Goal: Transaction & Acquisition: Download file/media

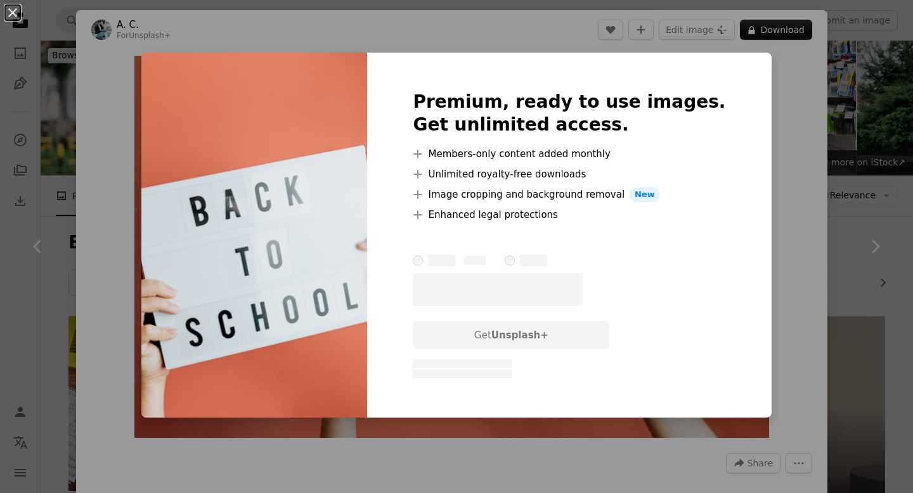
scroll to position [81, 0]
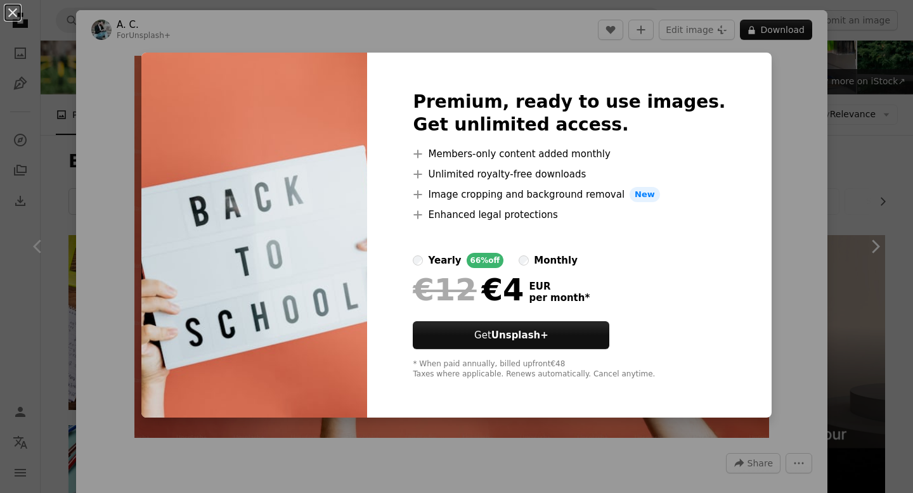
click at [883, 146] on div "An X shape Premium, ready to use images. Get unlimited access. A plus sign Memb…" at bounding box center [456, 246] width 913 height 493
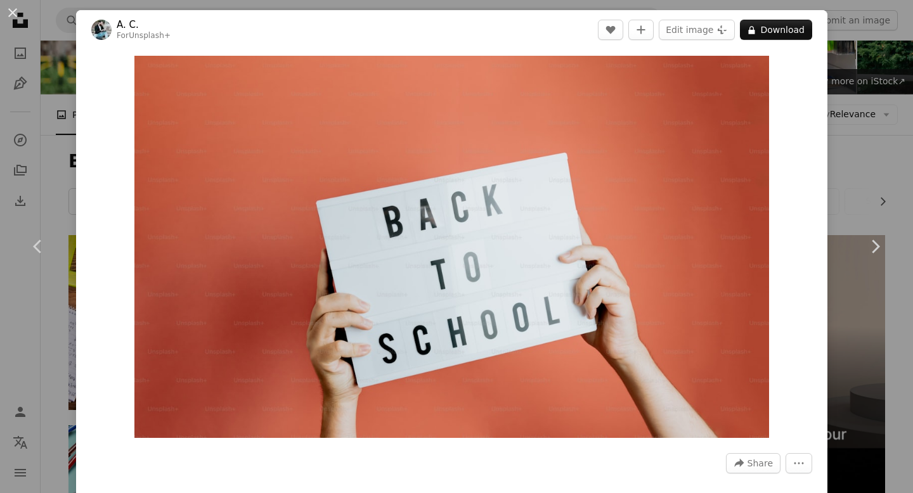
click at [56, 39] on div "An X shape Chevron left Chevron right A. C. For Unsplash+ A heart A plus sign E…" at bounding box center [456, 246] width 913 height 493
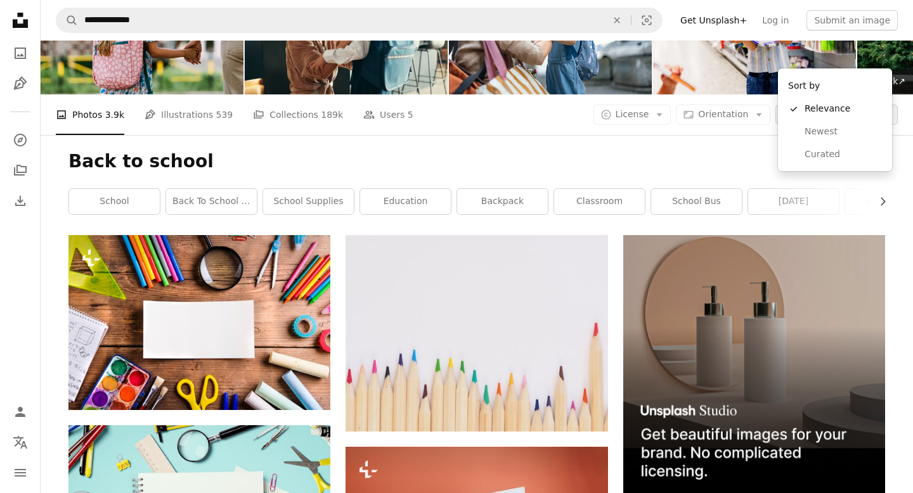
click at [887, 109] on icon "Arrow down" at bounding box center [885, 114] width 11 height 11
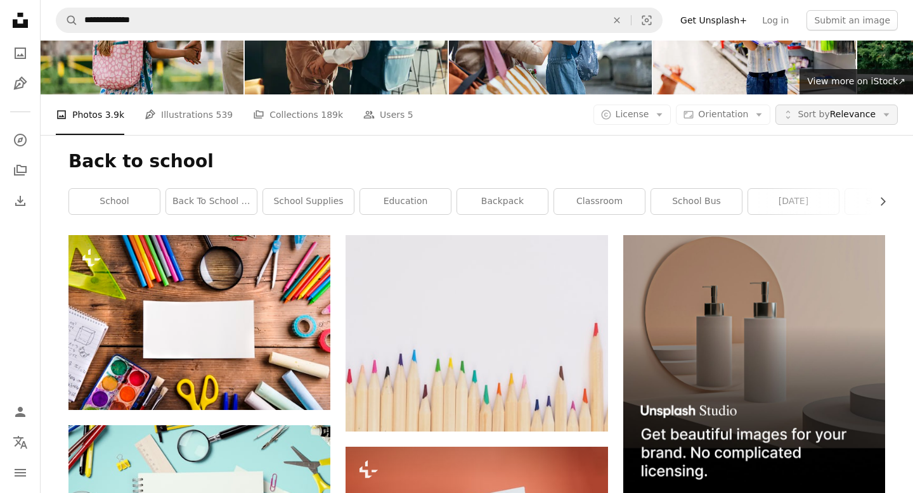
click at [887, 109] on icon "Arrow down" at bounding box center [885, 114] width 11 height 11
click at [665, 109] on icon "Arrow down" at bounding box center [658, 114] width 11 height 11
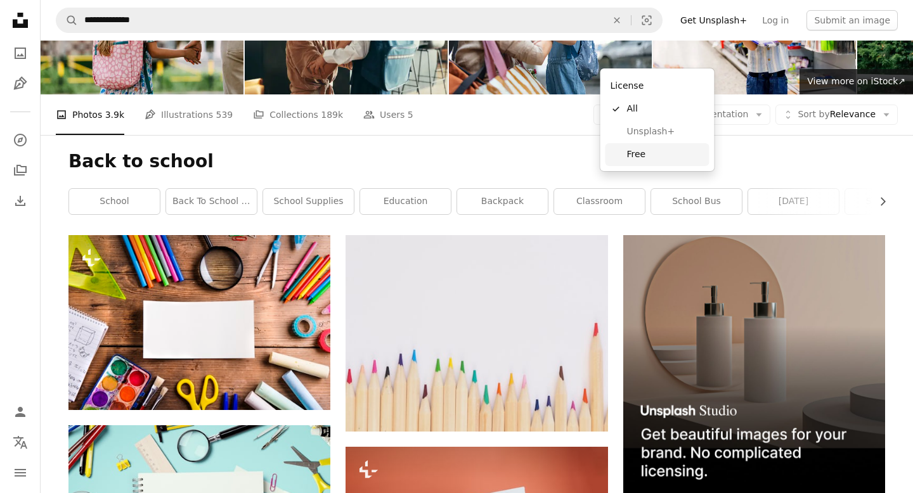
click at [643, 157] on span "Free" at bounding box center [665, 154] width 77 height 13
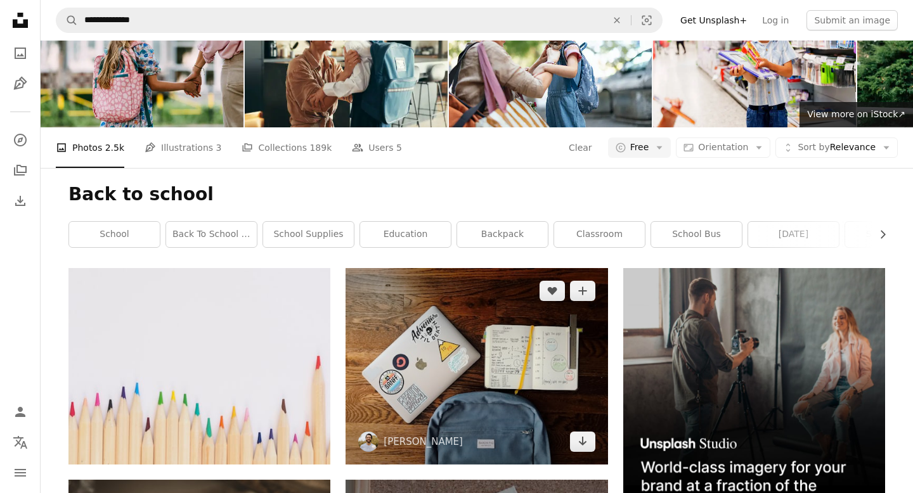
scroll to position [69, 0]
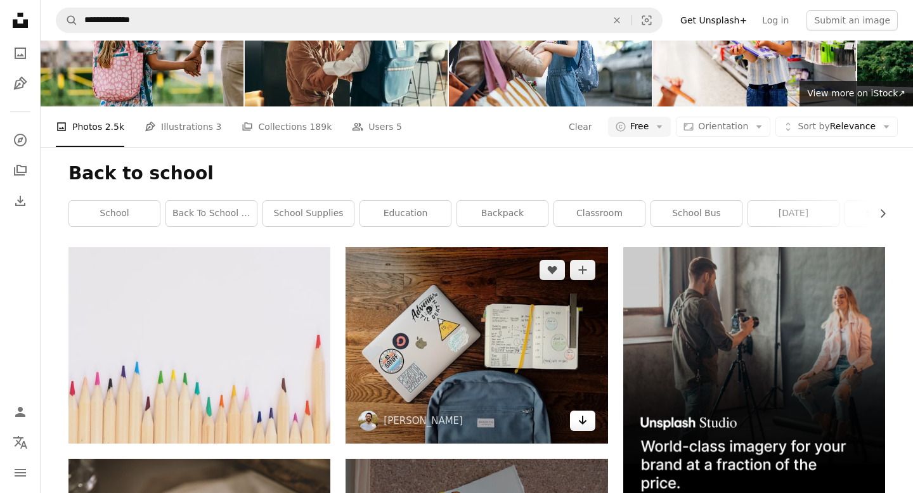
click at [580, 413] on icon "Arrow pointing down" at bounding box center [582, 420] width 10 height 15
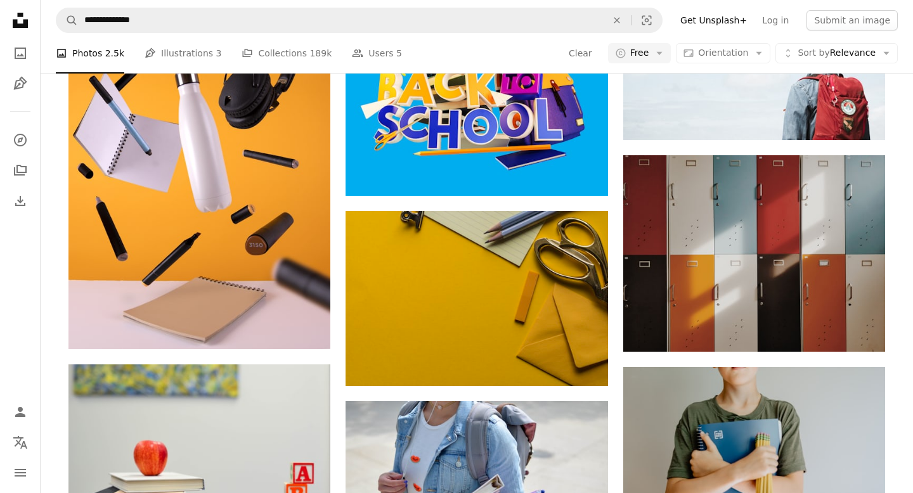
scroll to position [940, 0]
